Goal: Transaction & Acquisition: Obtain resource

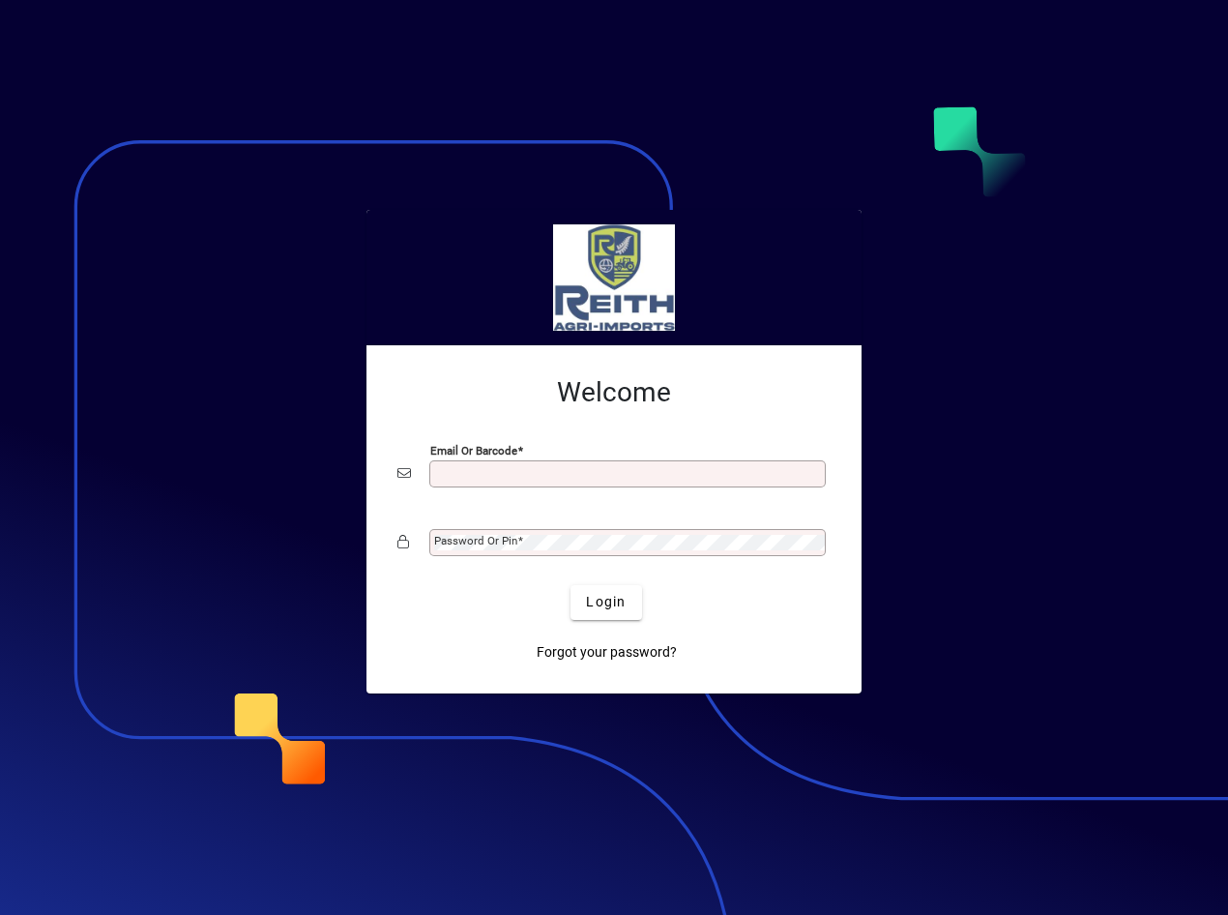
click at [519, 471] on input "Email or Barcode" at bounding box center [629, 473] width 391 height 15
type input "**********"
click at [499, 537] on mat-label "Password or Pin" at bounding box center [475, 541] width 83 height 14
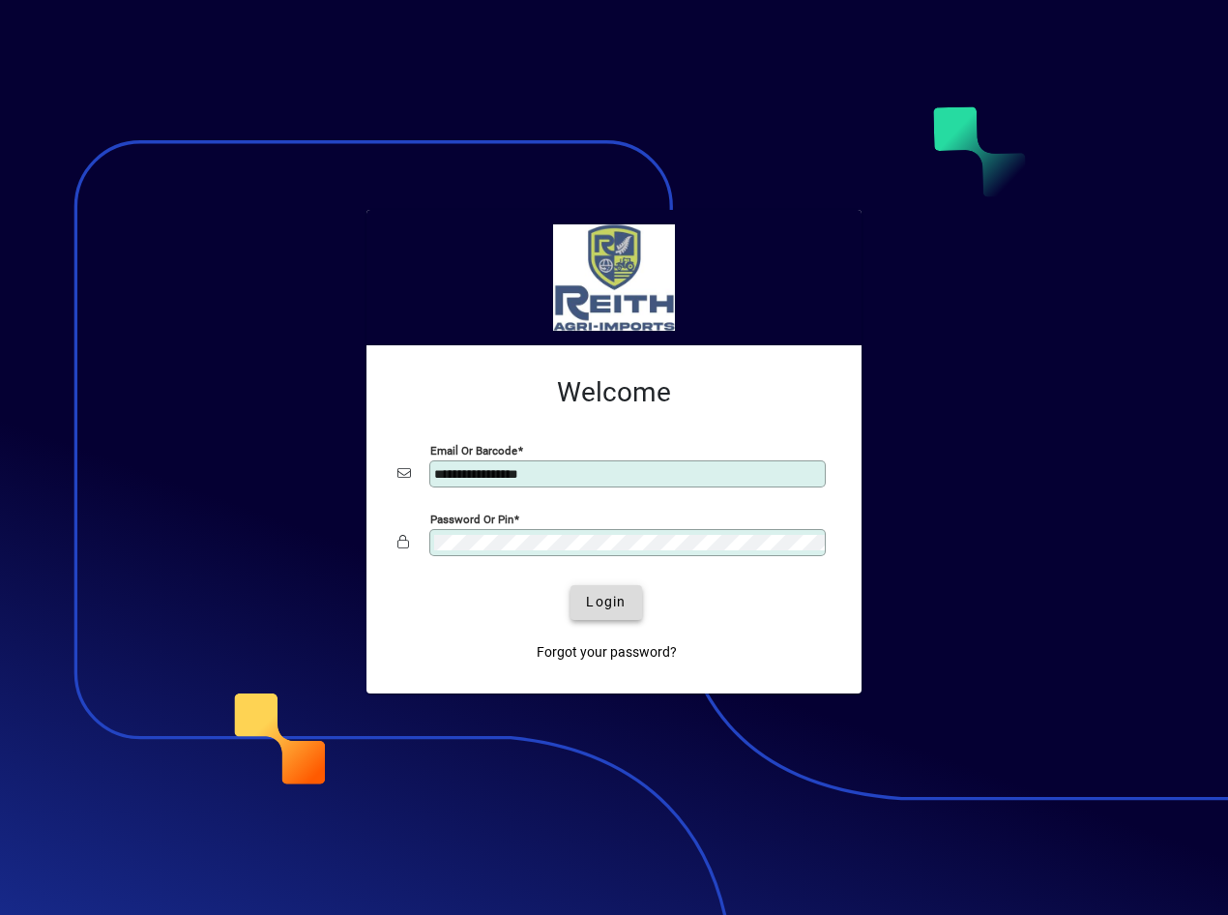
click at [601, 599] on span "Login" at bounding box center [606, 602] width 40 height 20
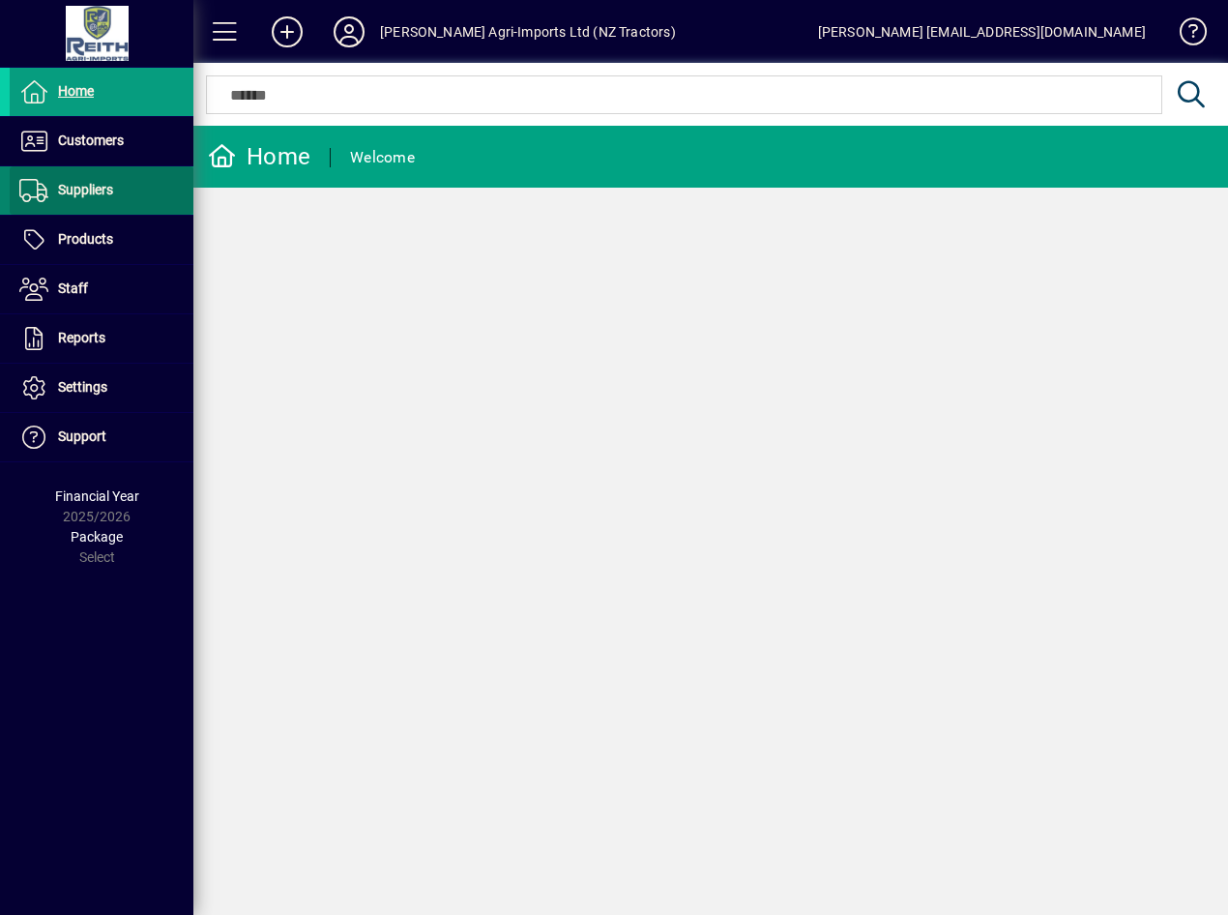
click at [79, 194] on span "Suppliers" at bounding box center [85, 189] width 55 height 15
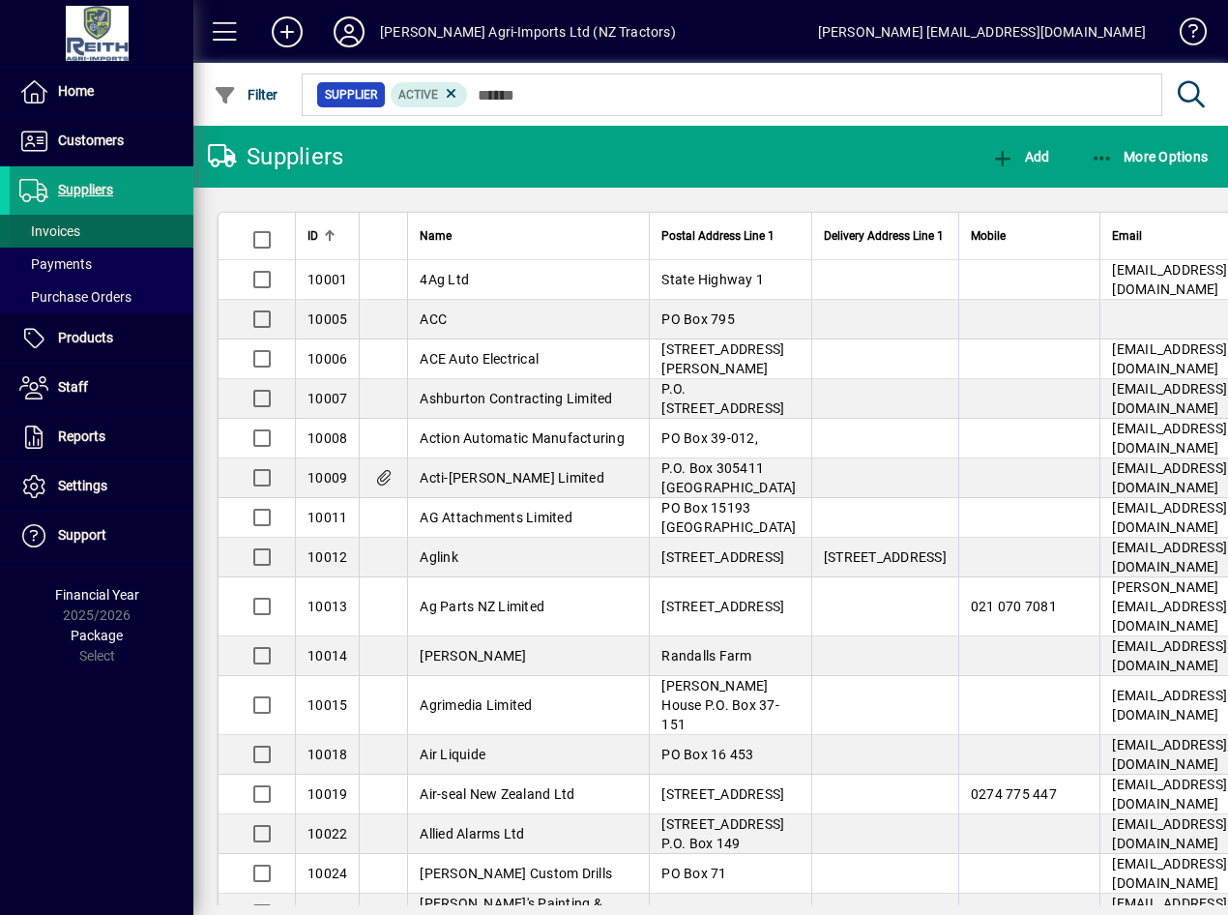
click at [57, 230] on span "Invoices" at bounding box center [49, 230] width 61 height 15
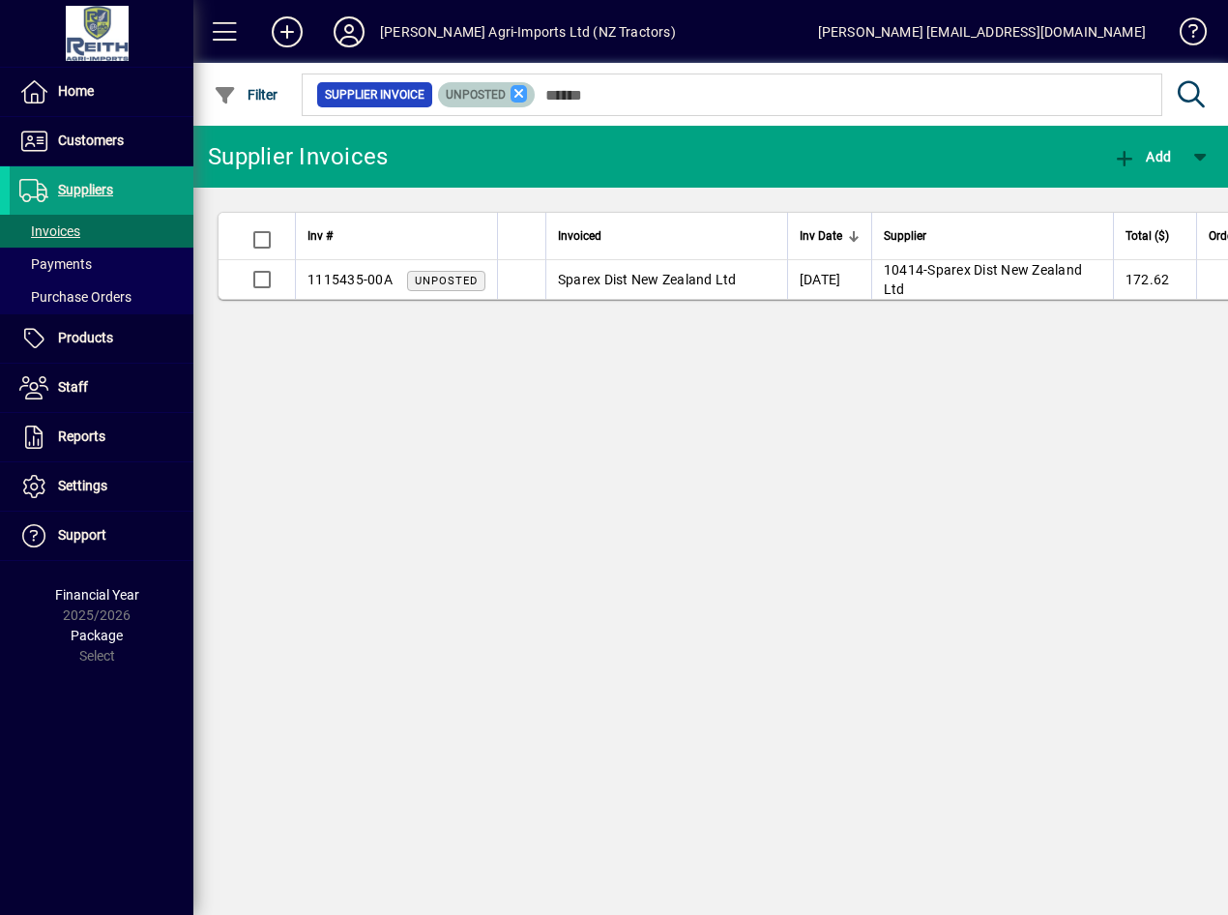
click at [516, 95] on icon at bounding box center [518, 93] width 17 height 17
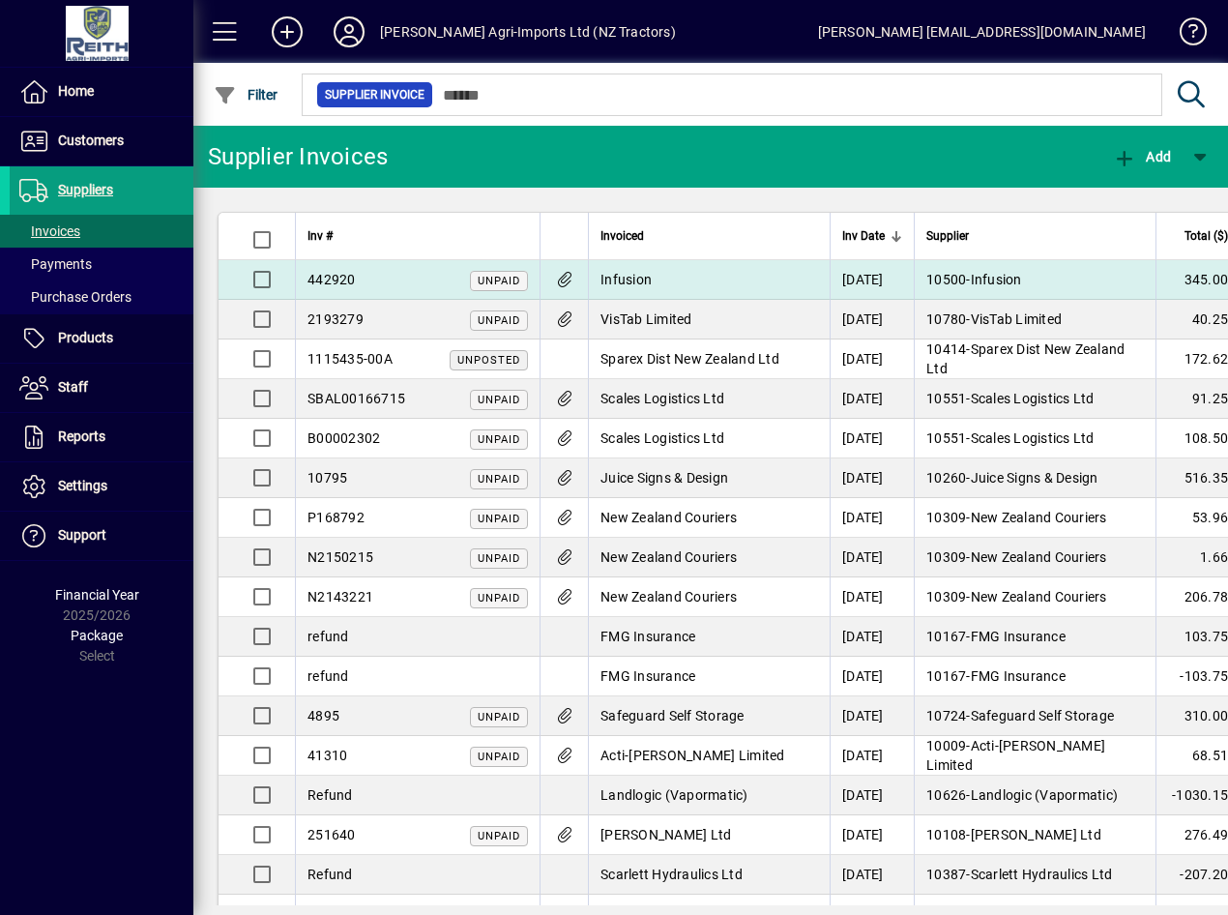
click at [564, 290] on td at bounding box center [563, 280] width 48 height 40
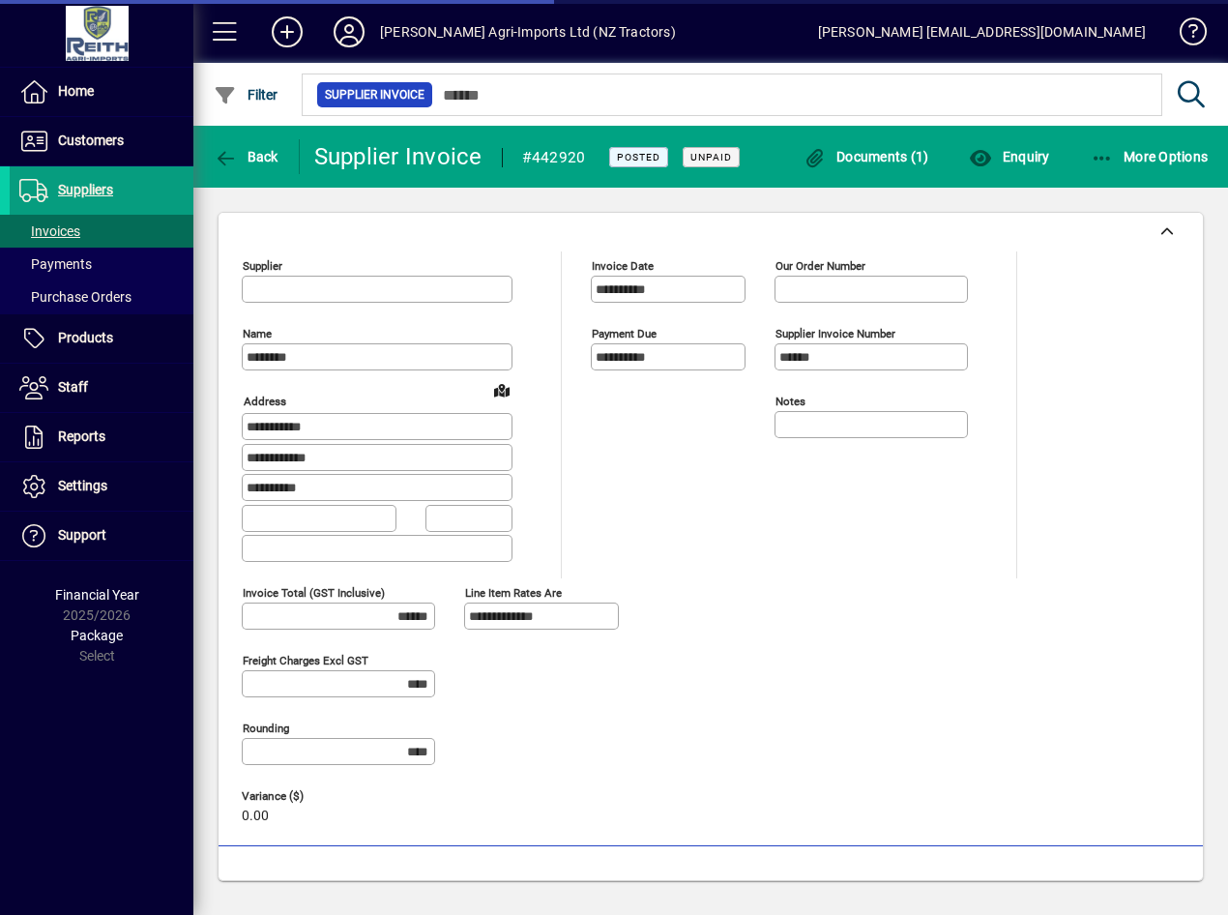
type input "**********"
click at [855, 159] on span "Documents (1)" at bounding box center [866, 156] width 126 height 15
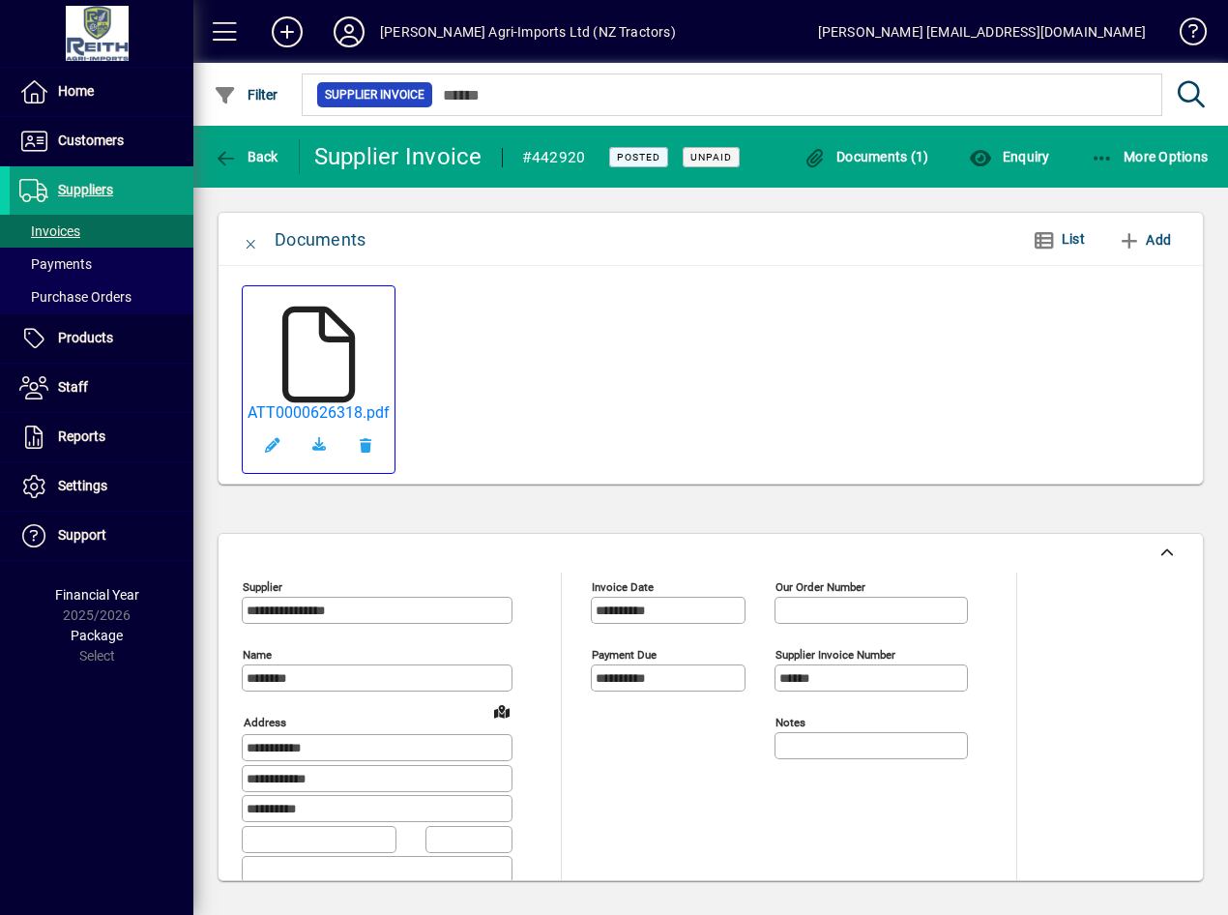
click at [333, 383] on icon at bounding box center [319, 354] width 97 height 97
